Goal: Check status: Check status

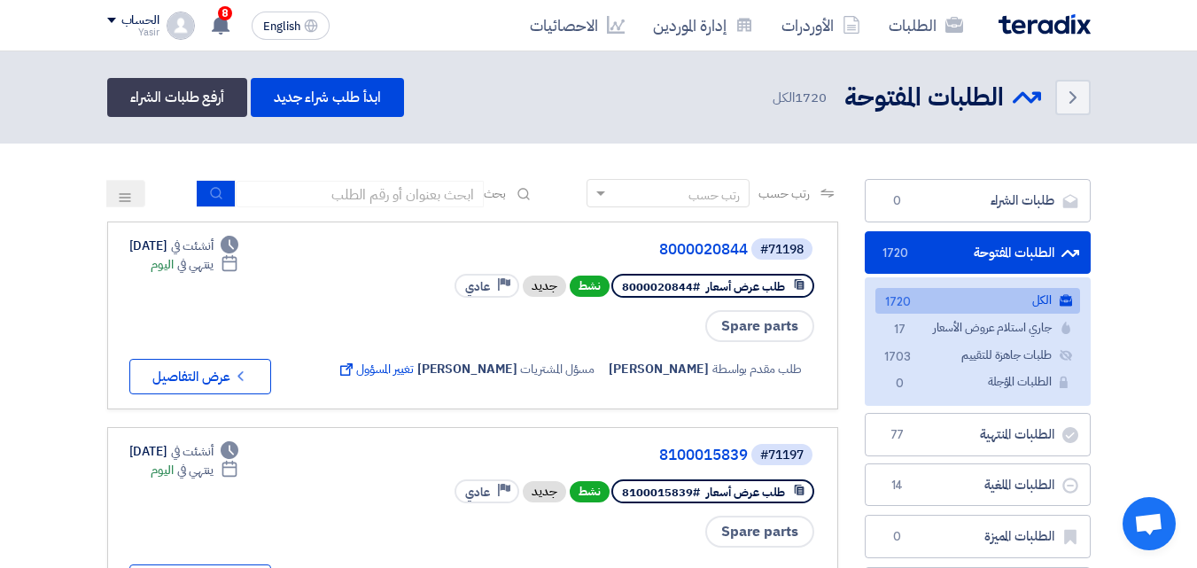
click at [893, 27] on link "الطلبات" at bounding box center [926, 25] width 103 height 42
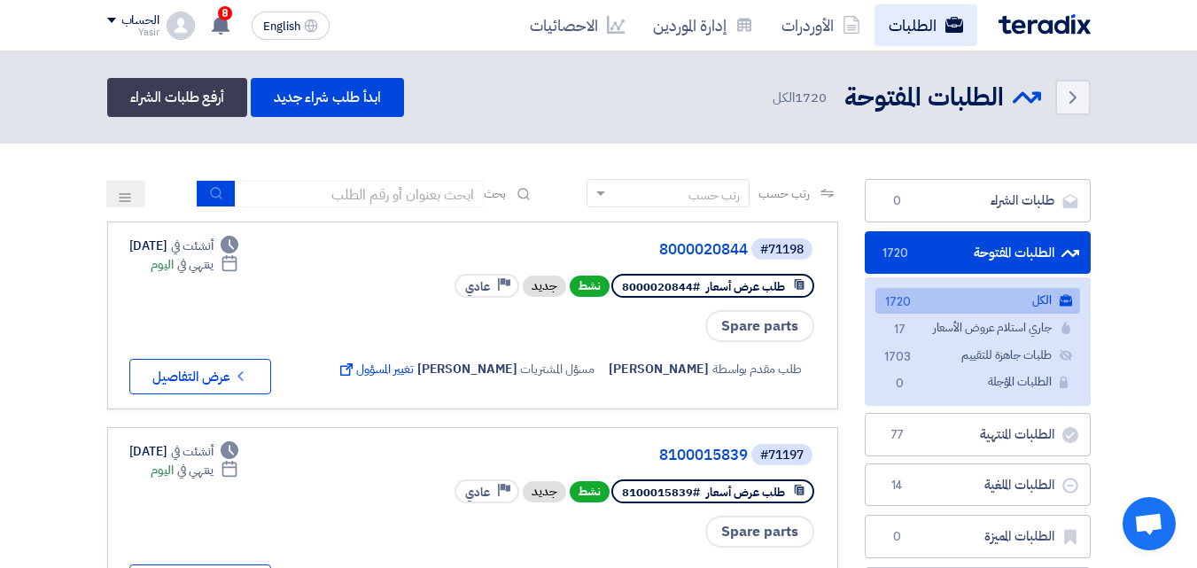
click at [893, 27] on link "الطلبات" at bounding box center [926, 25] width 103 height 42
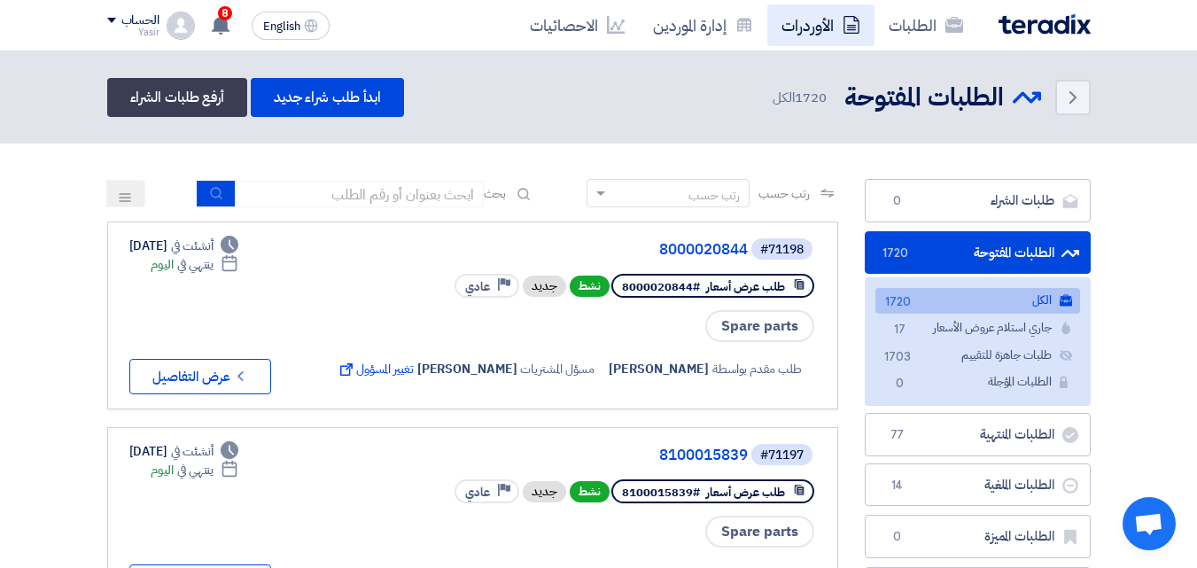
click at [842, 27] on link "الأوردرات" at bounding box center [820, 25] width 107 height 42
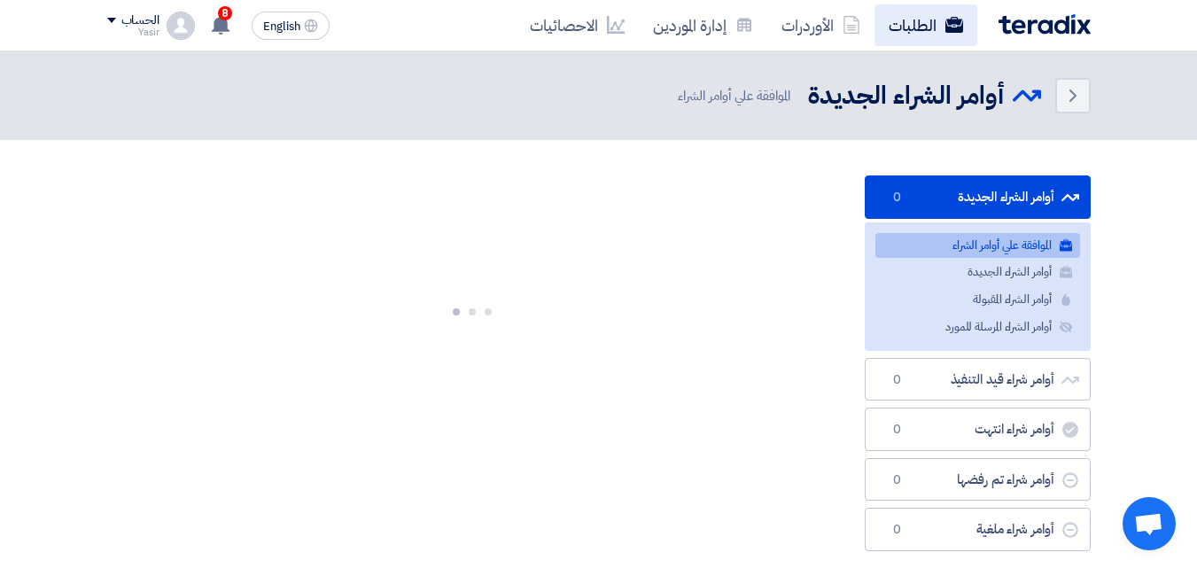
click at [929, 24] on link "الطلبات" at bounding box center [926, 25] width 103 height 42
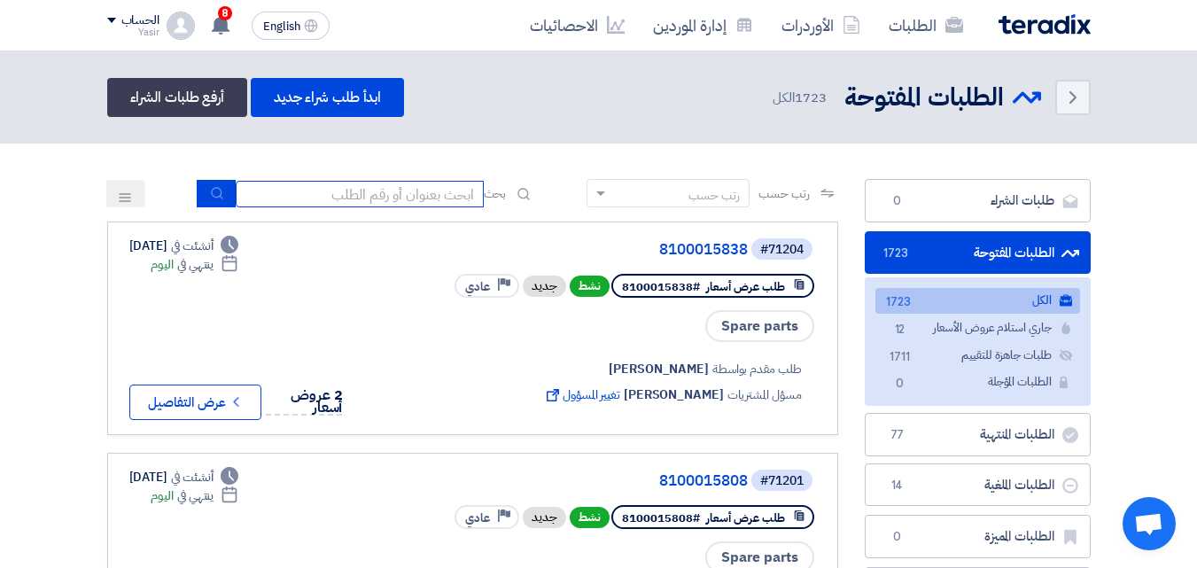
click at [455, 194] on input at bounding box center [360, 194] width 248 height 27
type input "911"
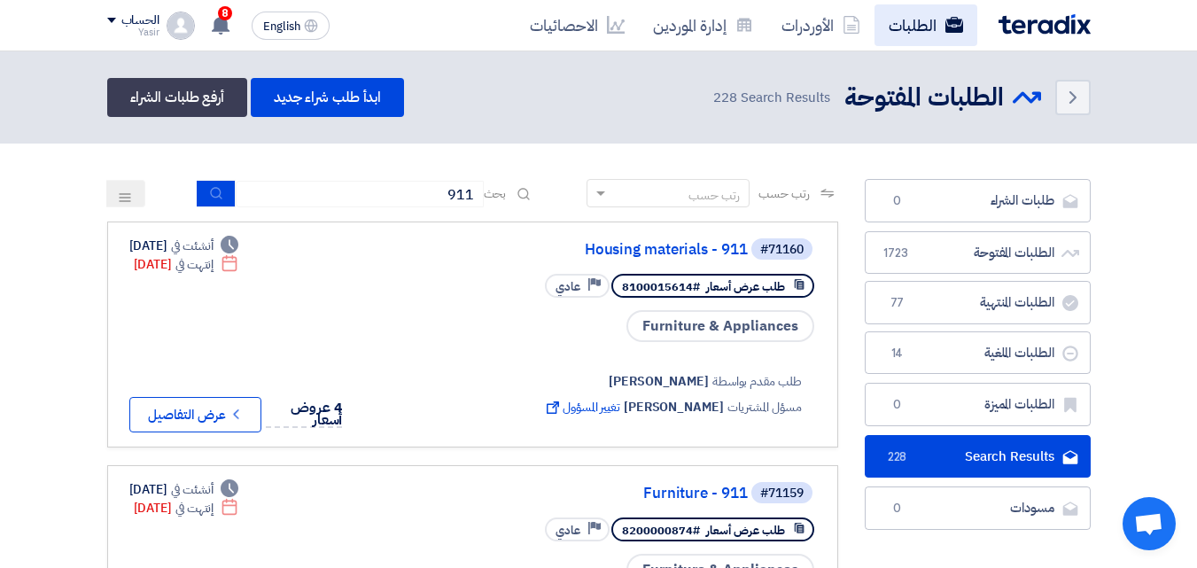
click at [886, 17] on link "الطلبات" at bounding box center [926, 25] width 103 height 42
click at [887, 34] on link "الطلبات" at bounding box center [926, 25] width 103 height 42
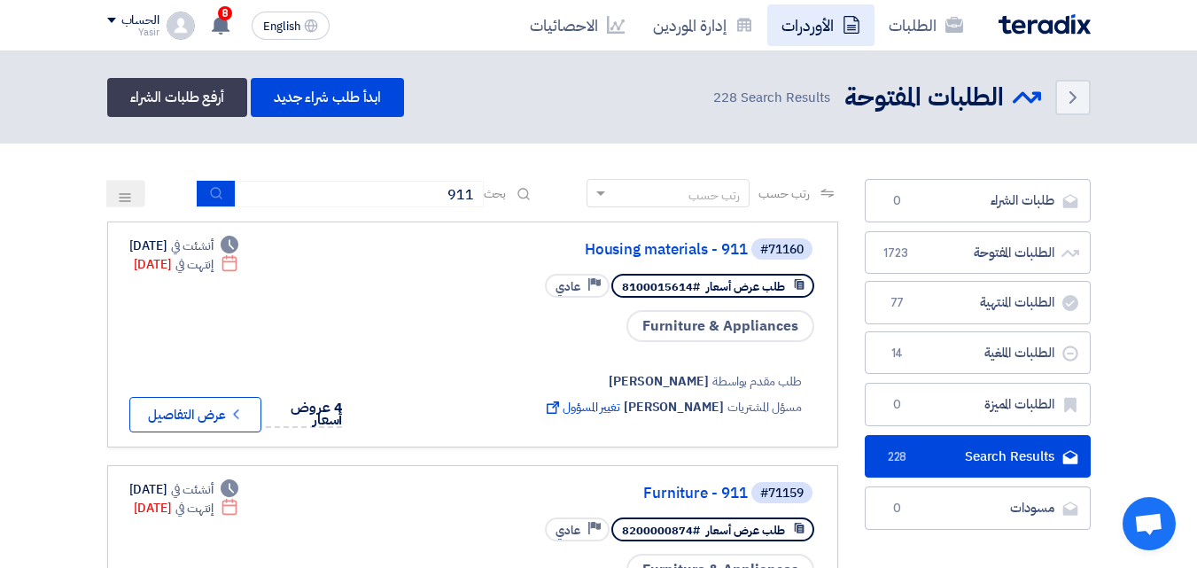
click at [807, 31] on link "الأوردرات" at bounding box center [820, 25] width 107 height 42
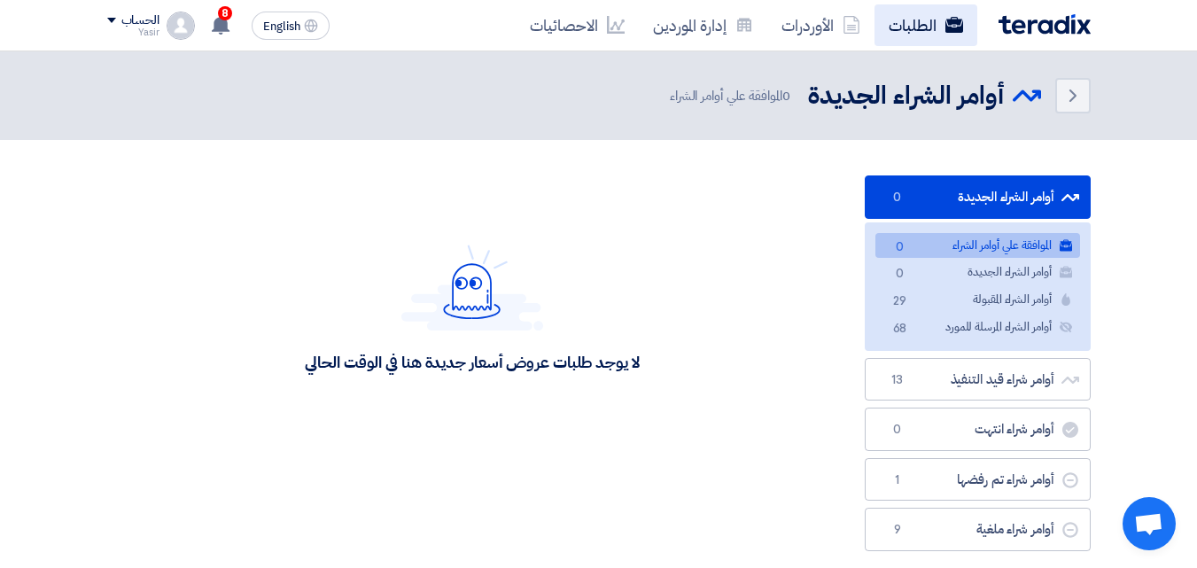
click at [908, 31] on link "الطلبات" at bounding box center [926, 25] width 103 height 42
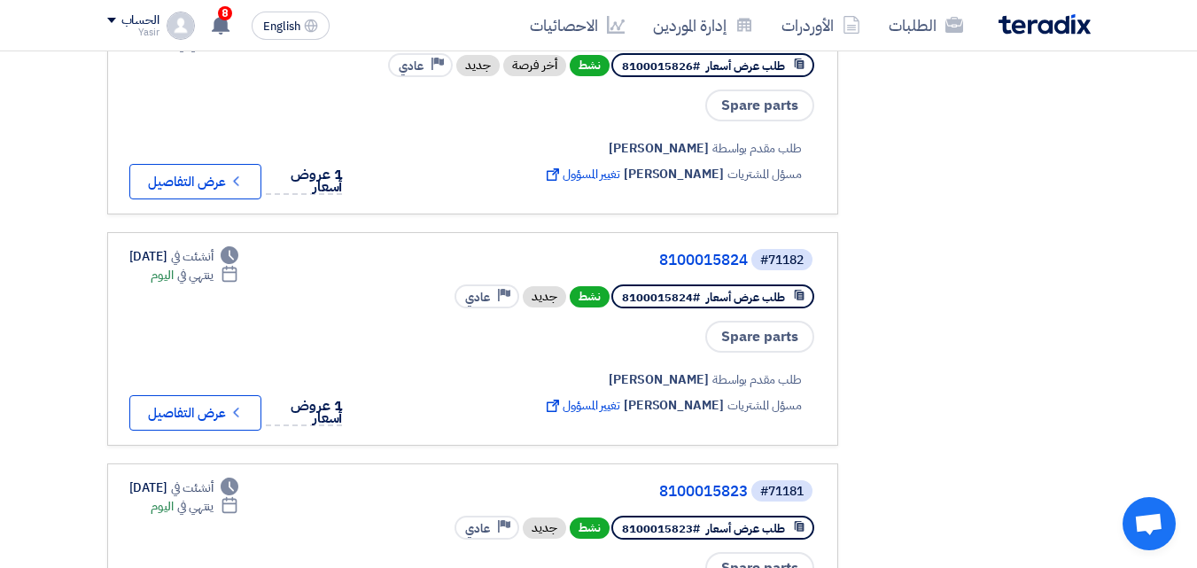
scroll to position [1950, 0]
